Goal: Task Accomplishment & Management: Use online tool/utility

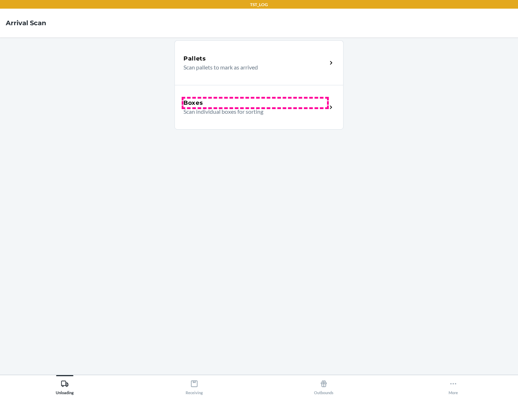
click at [255, 103] on div "Boxes" at bounding box center [255, 103] width 144 height 9
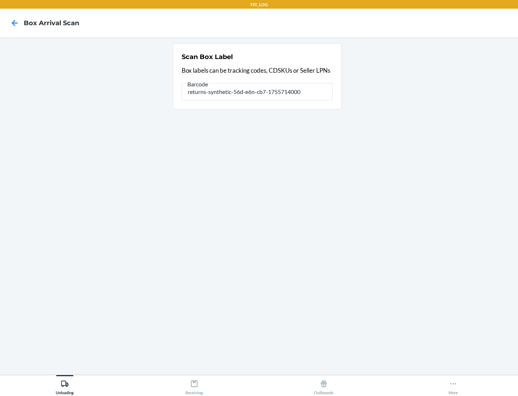
type input "returns-synthetic-56d-e6n-cb7-1755714000"
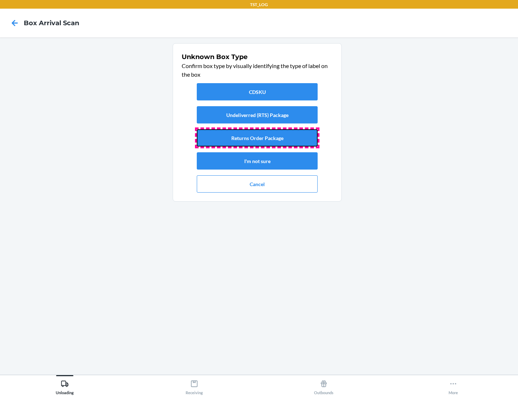
click at [257, 138] on button "Returns Order Package" at bounding box center [257, 137] width 121 height 17
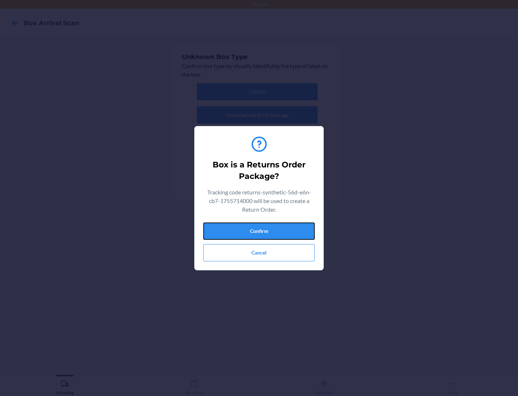
click at [259, 231] on button "Confirm" at bounding box center [258, 230] width 111 height 17
